Goal: Check status

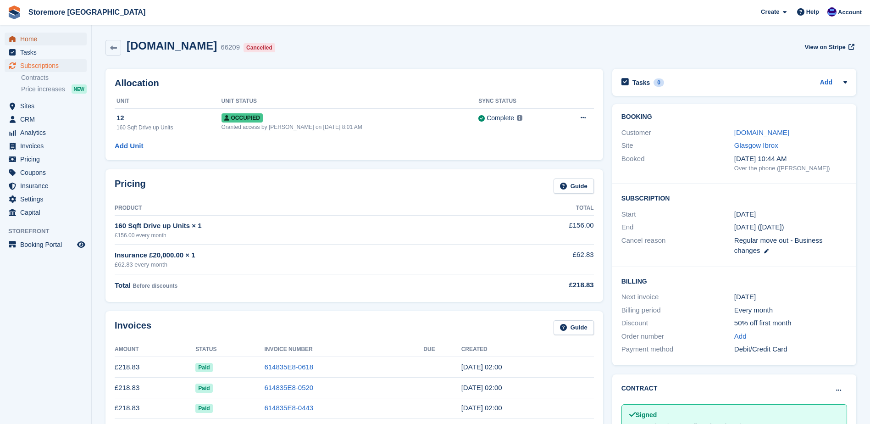
click at [63, 40] on span "Home" at bounding box center [47, 39] width 55 height 13
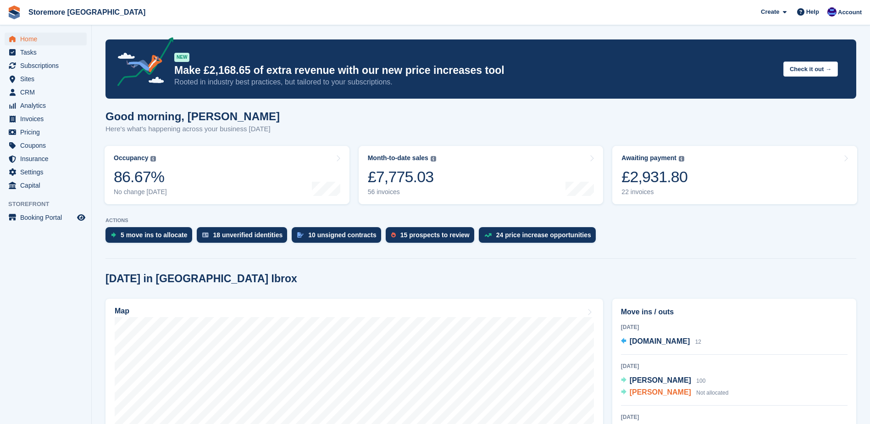
click at [670, 391] on span "[PERSON_NAME]" at bounding box center [660, 392] width 61 height 8
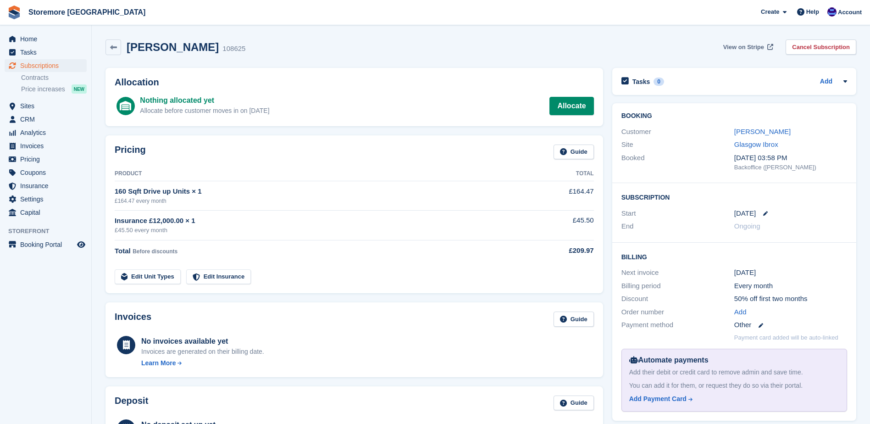
click at [763, 50] on span "View on Stripe" at bounding box center [743, 47] width 41 height 9
